Goal: Information Seeking & Learning: Find specific fact

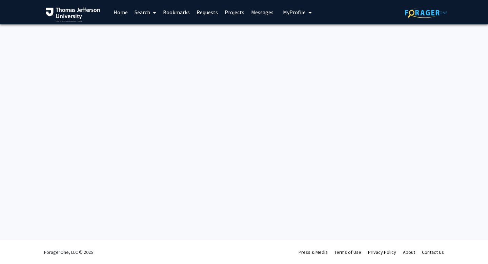
click at [144, 13] on link "Search" at bounding box center [145, 12] width 28 height 24
click at [156, 31] on span "Faculty/Staff" at bounding box center [156, 31] width 50 height 14
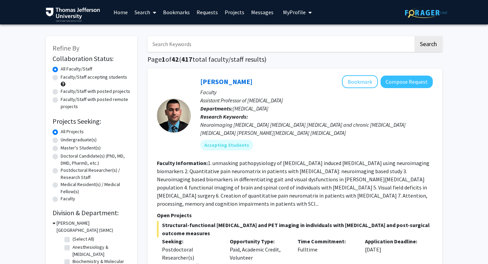
click at [208, 46] on input "Search Keywords" at bounding box center [281, 44] width 266 height 16
type input "[PERSON_NAME]"
click at [415, 36] on button "Search" at bounding box center [429, 44] width 28 height 16
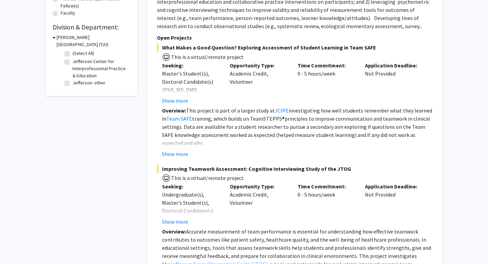
scroll to position [282, 0]
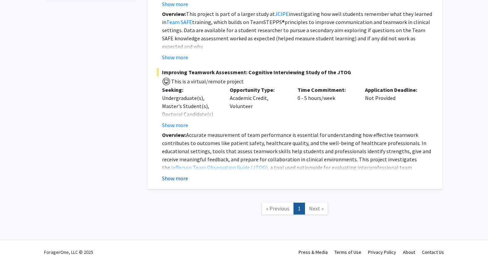
click at [181, 179] on button "Show more" at bounding box center [175, 178] width 26 height 8
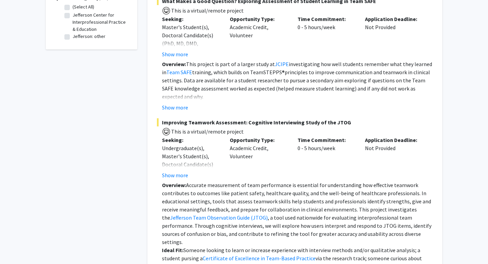
scroll to position [229, 0]
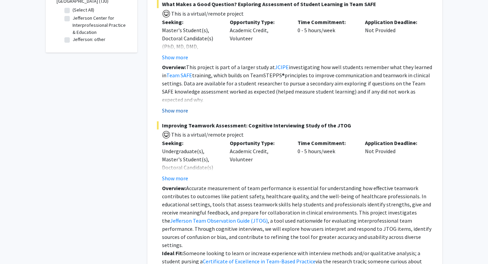
click at [177, 110] on button "Show more" at bounding box center [175, 110] width 26 height 8
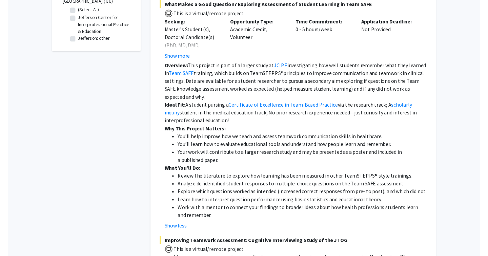
scroll to position [204, 0]
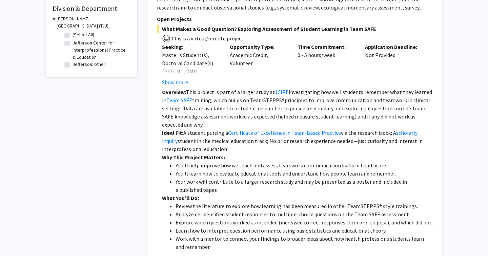
click at [229, 94] on p "Overview: This project is part of a larger study at JCIPE investigating how wel…" at bounding box center [297, 108] width 271 height 41
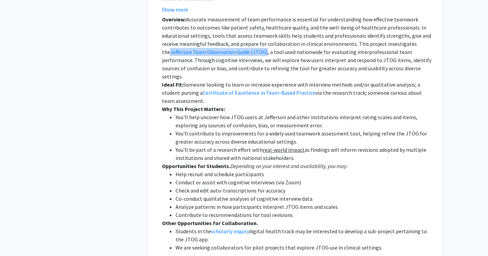
scroll to position [522, 0]
